Goal: Transaction & Acquisition: Book appointment/travel/reservation

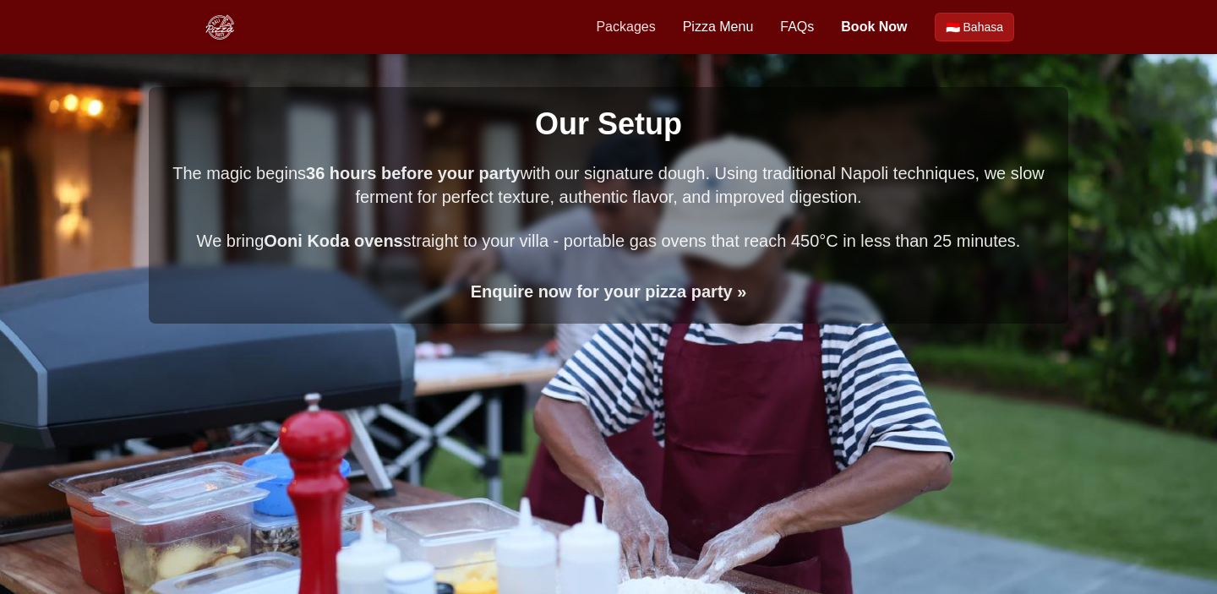
scroll to position [2001, 0]
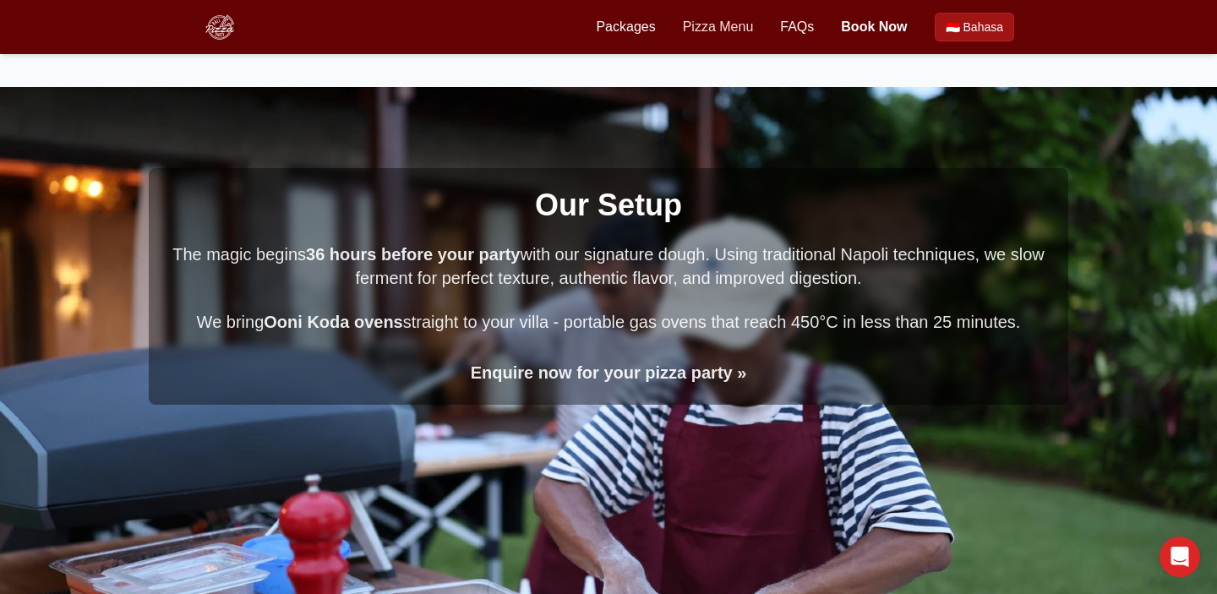
click at [717, 28] on link "Pizza Menu" at bounding box center [718, 27] width 71 height 20
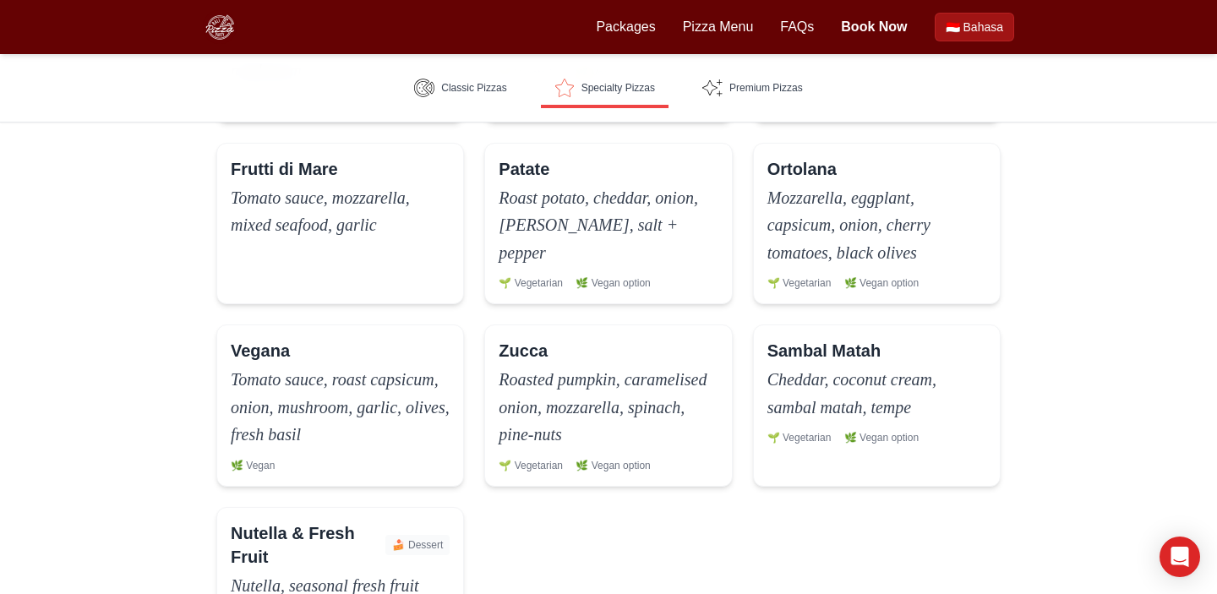
scroll to position [858, 0]
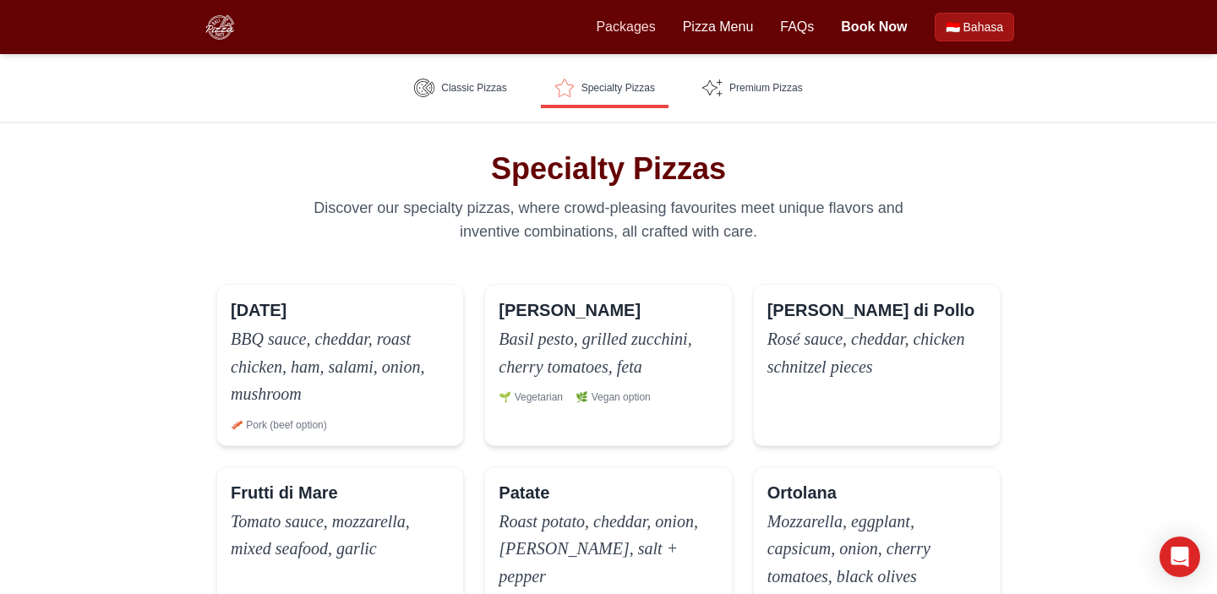
click at [630, 30] on link "Packages" at bounding box center [625, 27] width 59 height 20
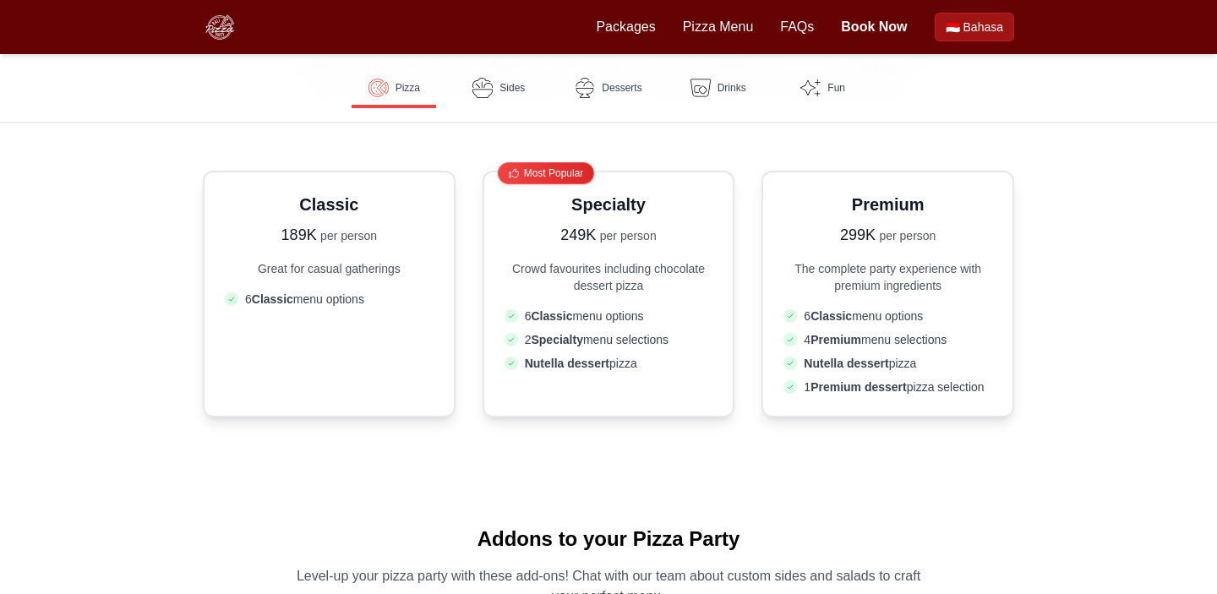
scroll to position [351, 0]
